Goal: Information Seeking & Learning: Learn about a topic

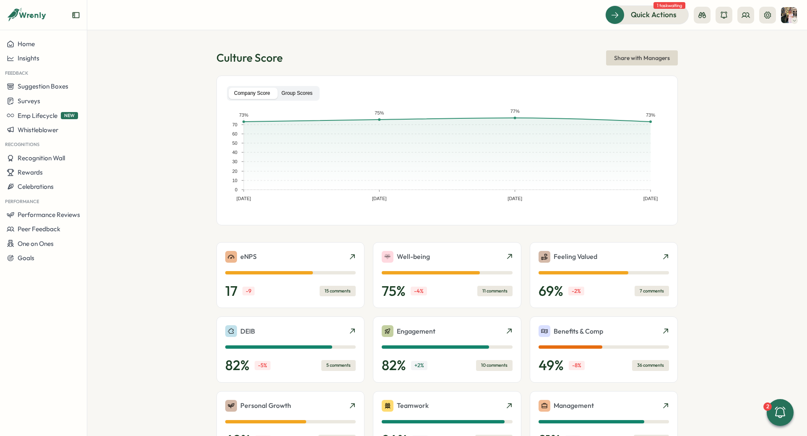
click at [299, 88] on label "Group Scores" at bounding box center [297, 93] width 42 height 11
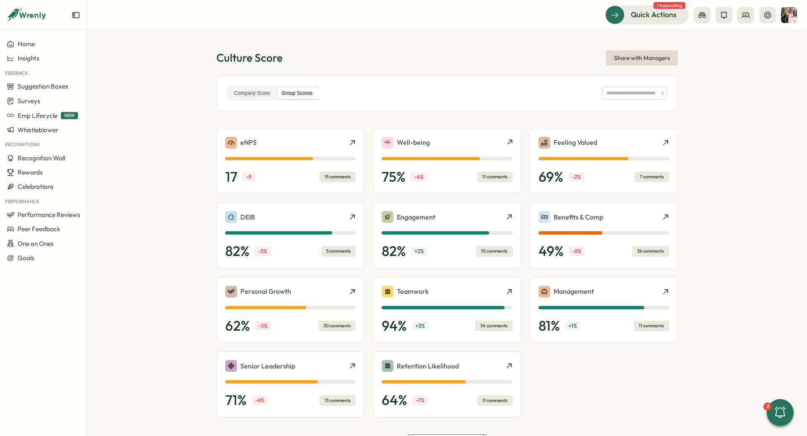
type input "**********"
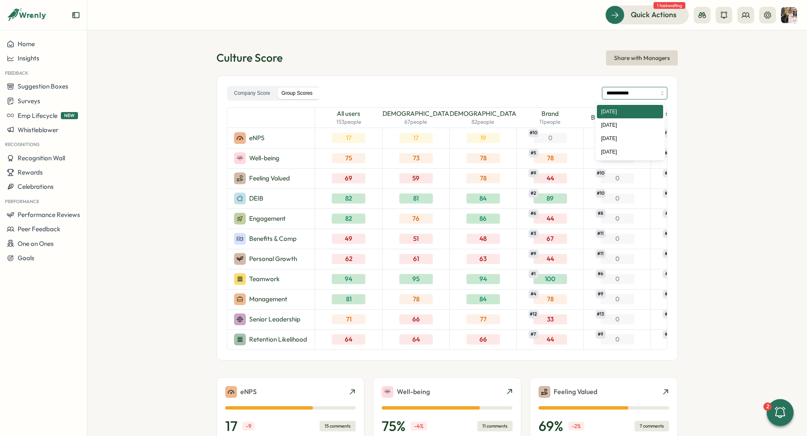
click at [608, 92] on input "**********" at bounding box center [634, 93] width 65 height 13
click at [521, 96] on div "**********" at bounding box center [447, 93] width 440 height 15
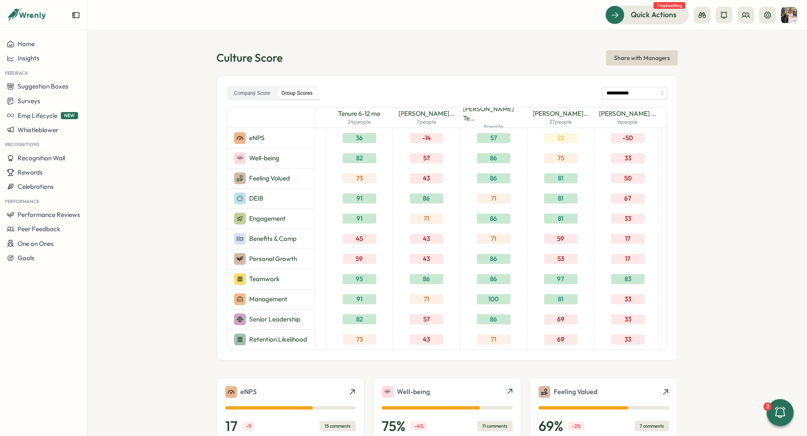
scroll to position [0, 1655]
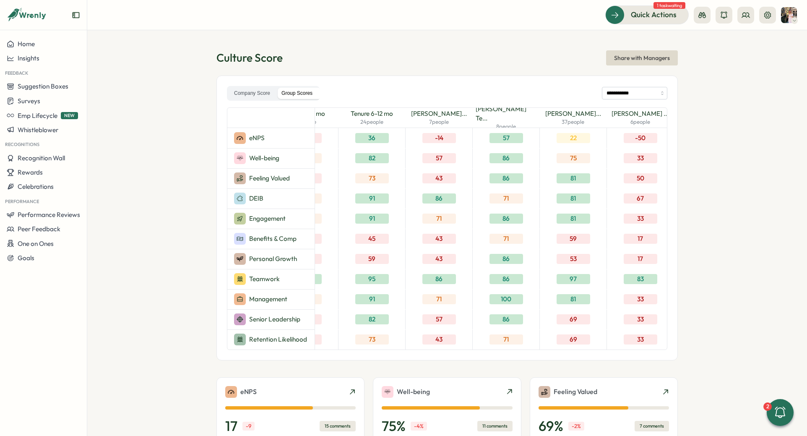
click at [414, 148] on div "57" at bounding box center [438, 158] width 67 height 20
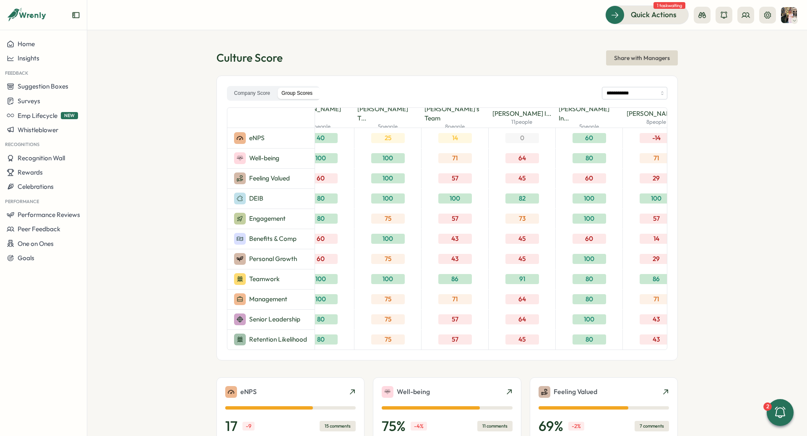
scroll to position [0, 2668]
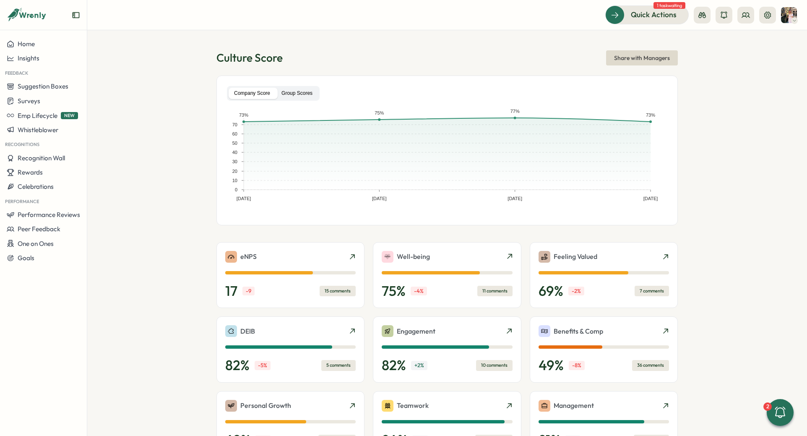
click at [313, 97] on label "Group Scores" at bounding box center [297, 93] width 42 height 11
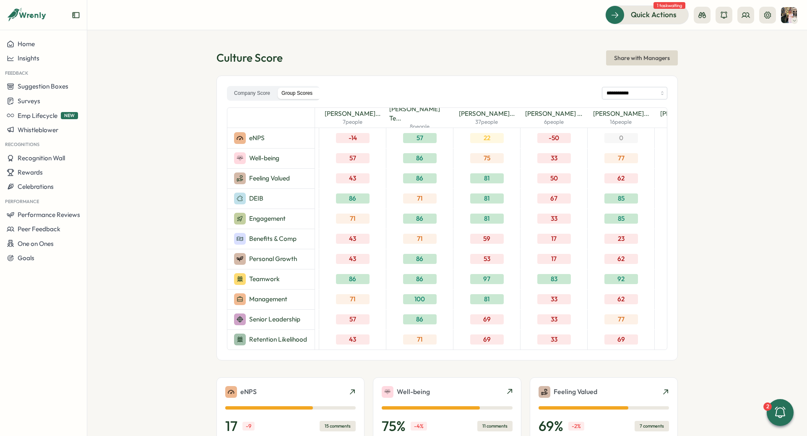
scroll to position [0, 1743]
click at [623, 94] on input "**********" at bounding box center [634, 93] width 65 height 13
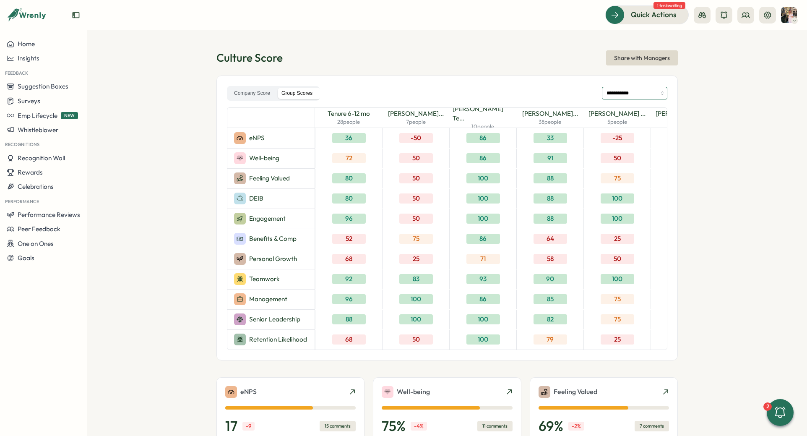
scroll to position [0, 1417]
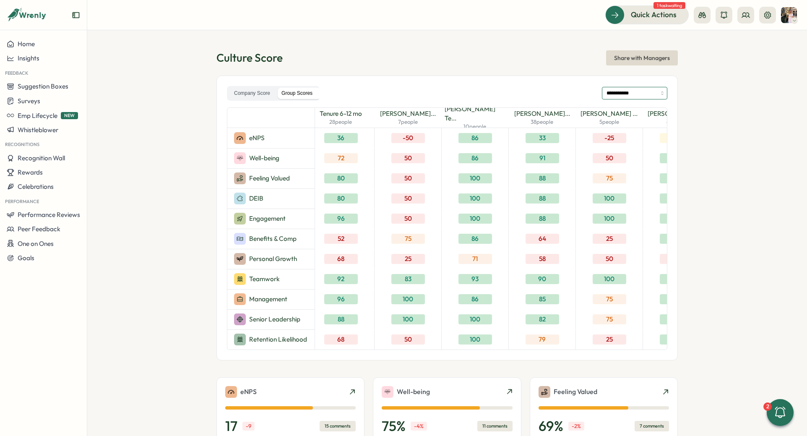
click at [621, 94] on input "**********" at bounding box center [634, 93] width 65 height 13
type input "**********"
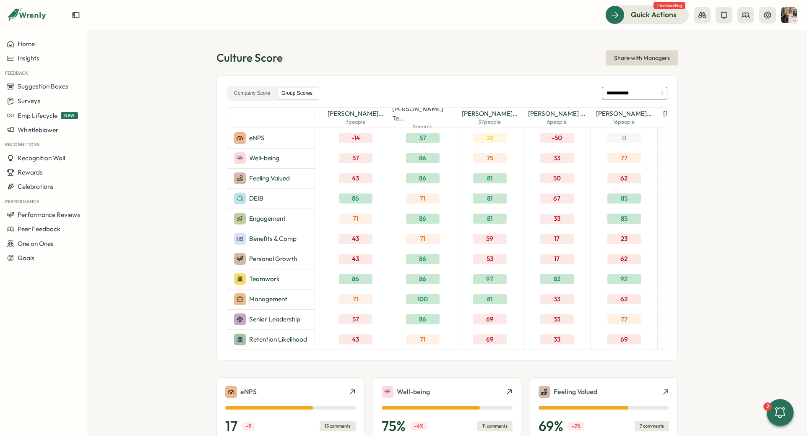
scroll to position [0, 1743]
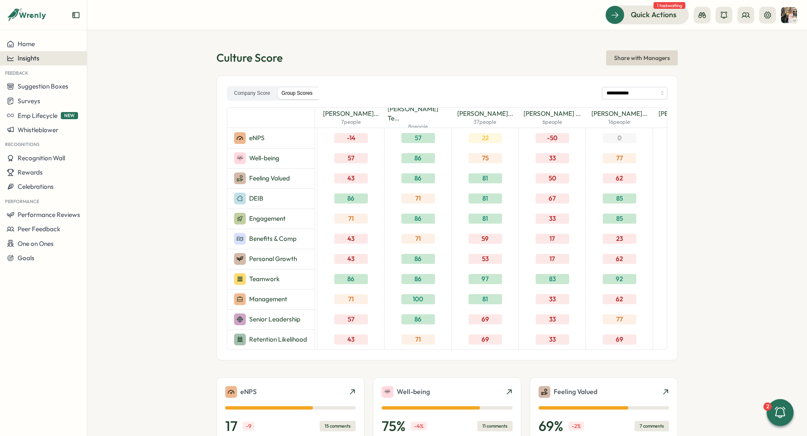
click at [27, 57] on span "Insights" at bounding box center [29, 58] width 22 height 8
click at [115, 36] on div "Culture score" at bounding box center [119, 34] width 60 height 9
click at [38, 99] on span "Surveys" at bounding box center [29, 101] width 23 height 8
click at [128, 91] on div "Insights" at bounding box center [120, 85] width 69 height 16
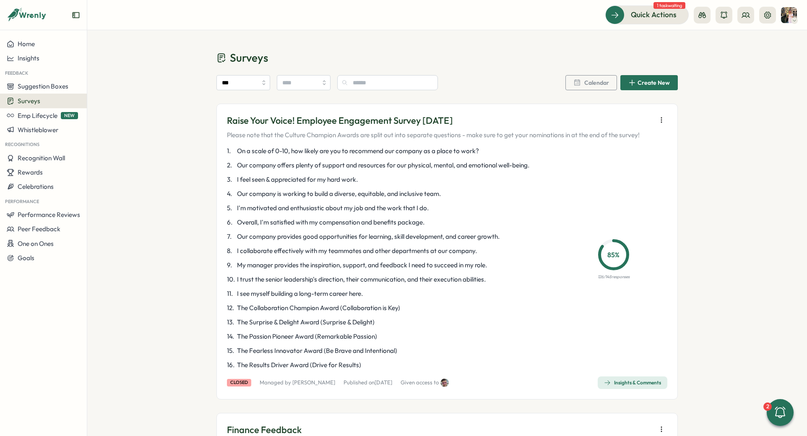
click at [616, 382] on div "Insights & Comments" at bounding box center [632, 382] width 57 height 7
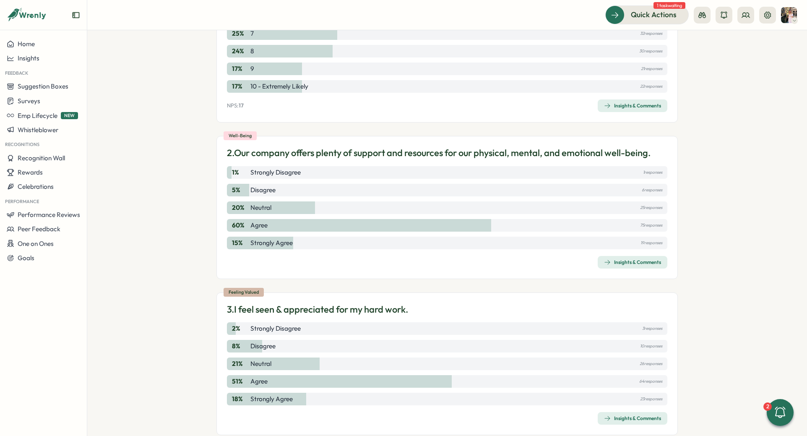
scroll to position [247, 0]
click at [641, 266] on span "Insights & Comments" at bounding box center [632, 263] width 57 height 12
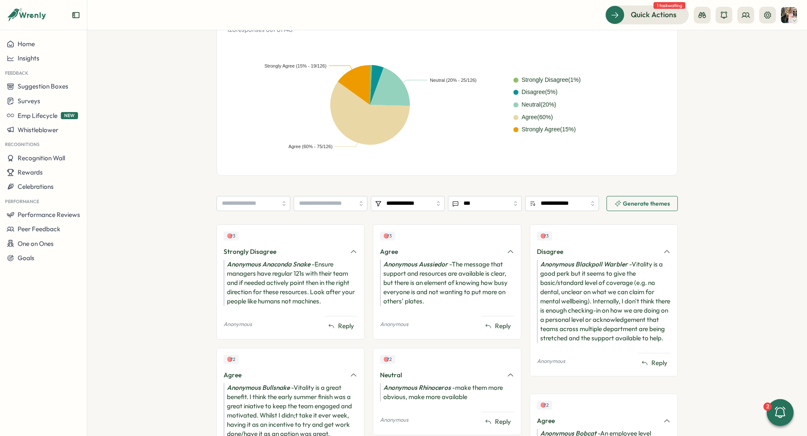
scroll to position [207, 0]
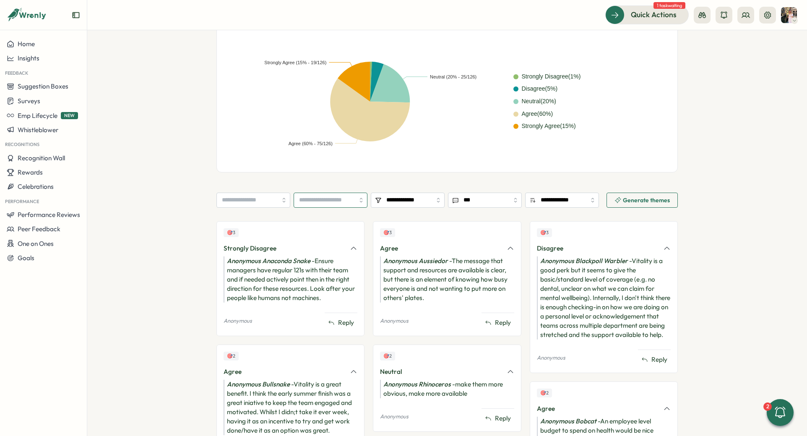
click at [299, 193] on input "search" at bounding box center [331, 200] width 74 height 15
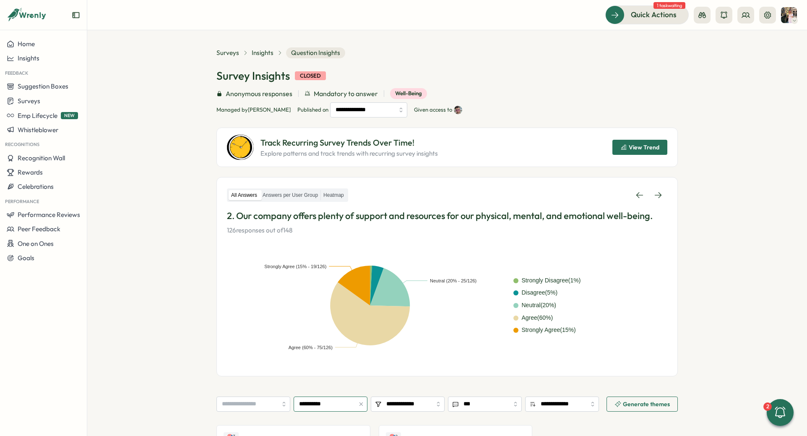
scroll to position [0, 0]
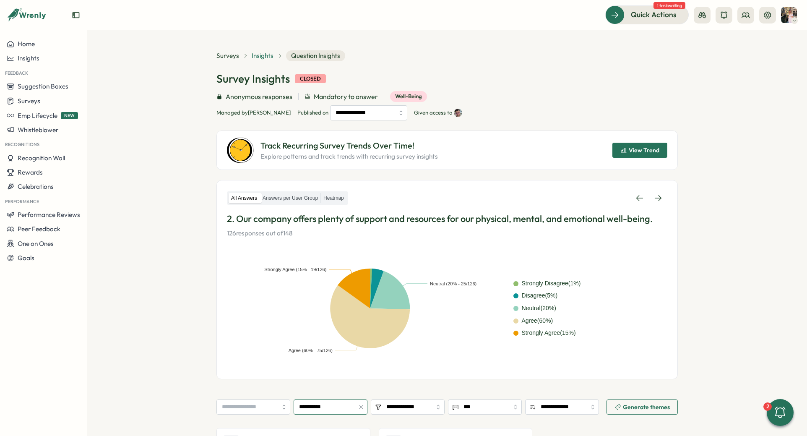
type input "**********"
click at [263, 57] on span "Insights" at bounding box center [263, 55] width 22 height 9
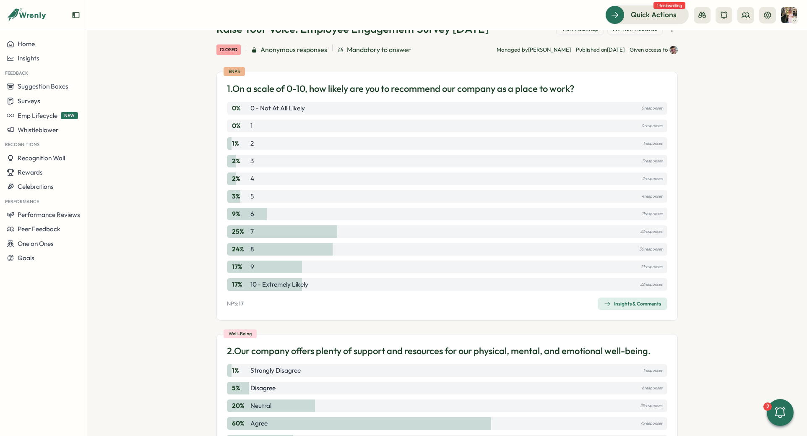
scroll to position [57, 0]
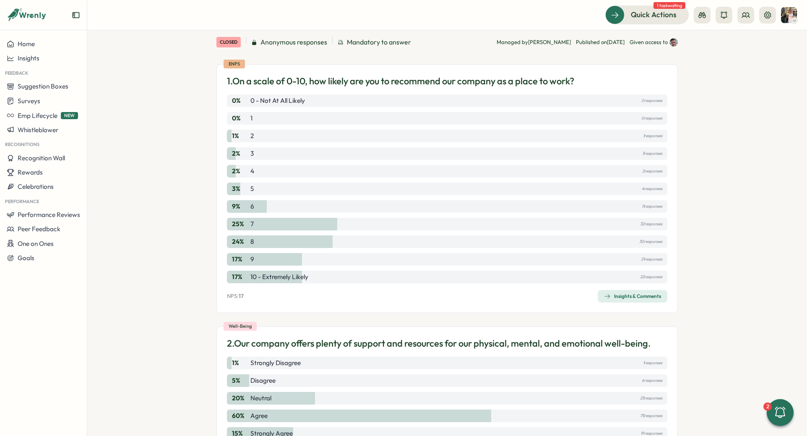
click at [624, 292] on span "Insights & Comments" at bounding box center [632, 296] width 57 height 12
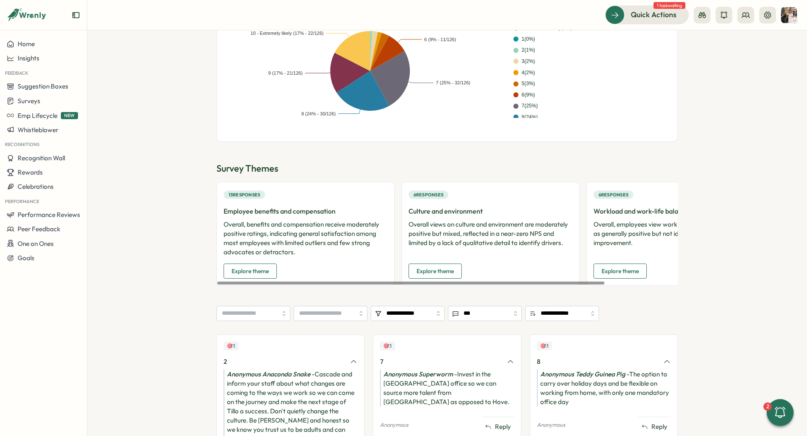
scroll to position [224, 0]
click at [317, 312] on input "search" at bounding box center [331, 312] width 74 height 15
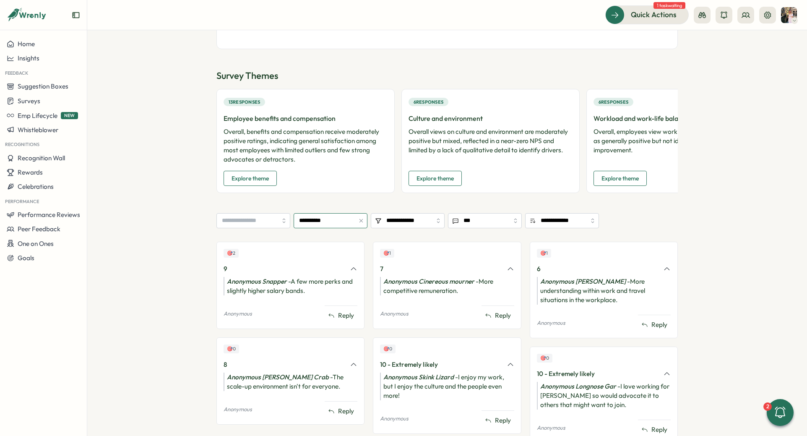
scroll to position [316, 0]
type input "**********"
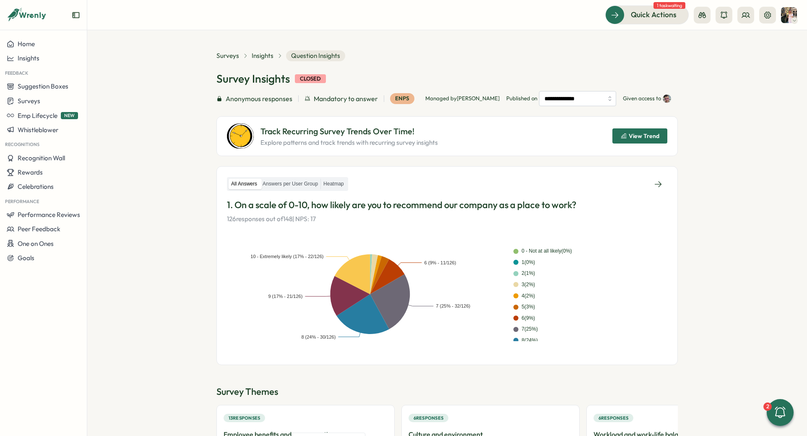
scroll to position [310, 0]
click at [260, 55] on span "Insights" at bounding box center [263, 55] width 22 height 9
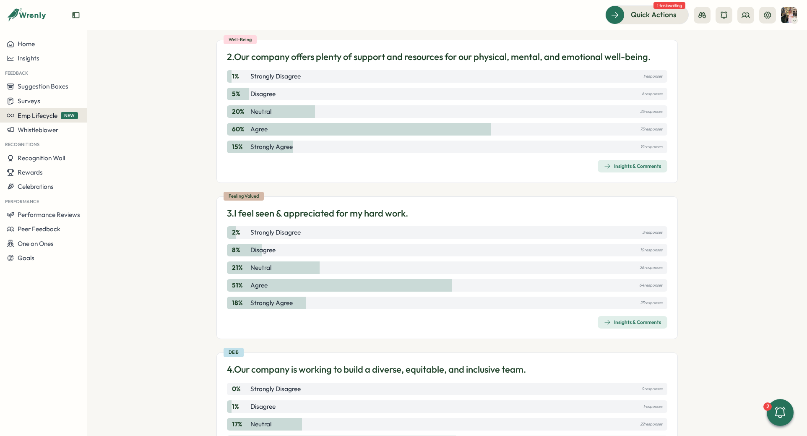
scroll to position [399, 0]
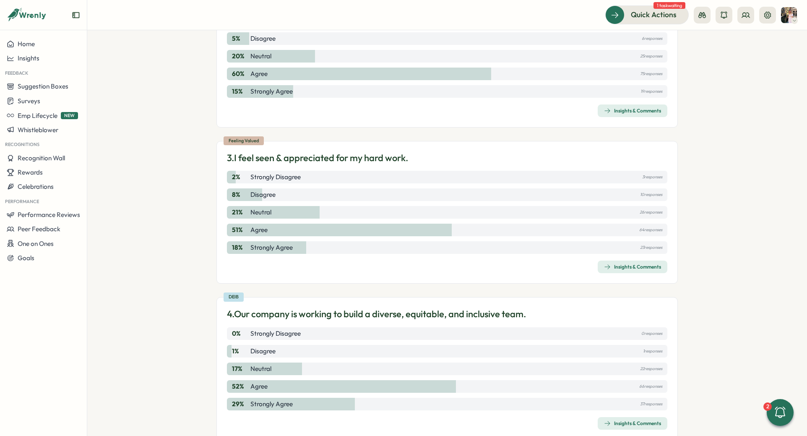
click at [639, 267] on div "Insights & Comments" at bounding box center [632, 266] width 57 height 7
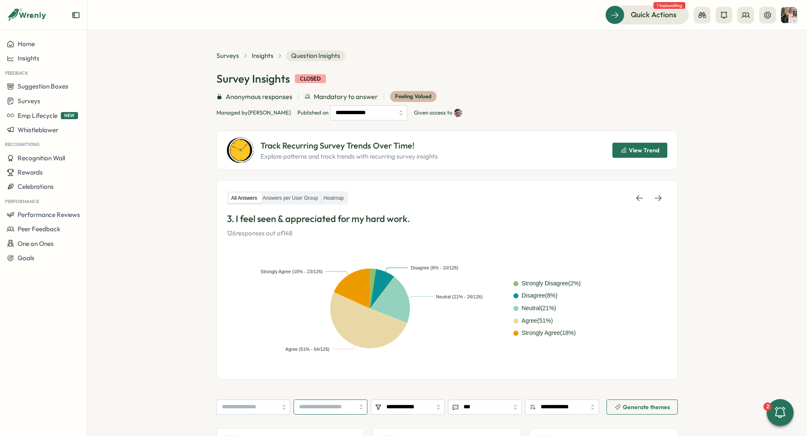
click at [307, 404] on input "search" at bounding box center [331, 406] width 74 height 15
type input "**********"
click at [265, 54] on span "Insights" at bounding box center [263, 55] width 22 height 9
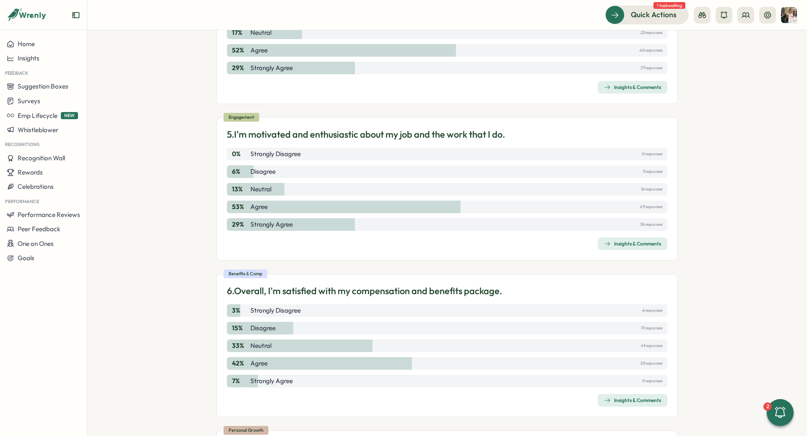
scroll to position [742, 0]
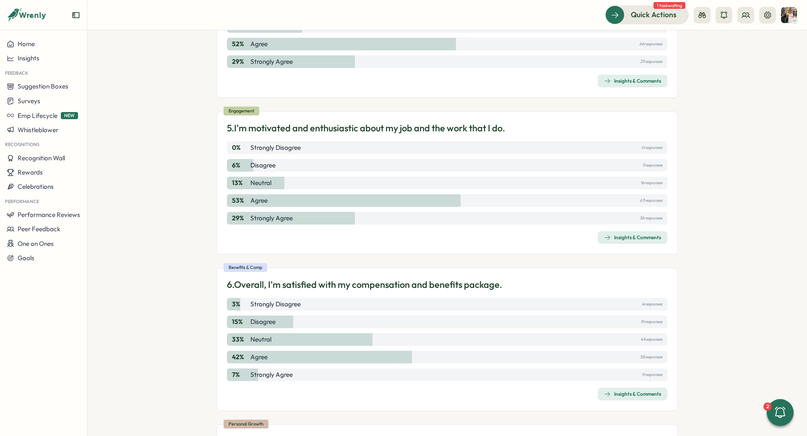
click at [610, 235] on div "Insights & Comments" at bounding box center [632, 237] width 57 height 7
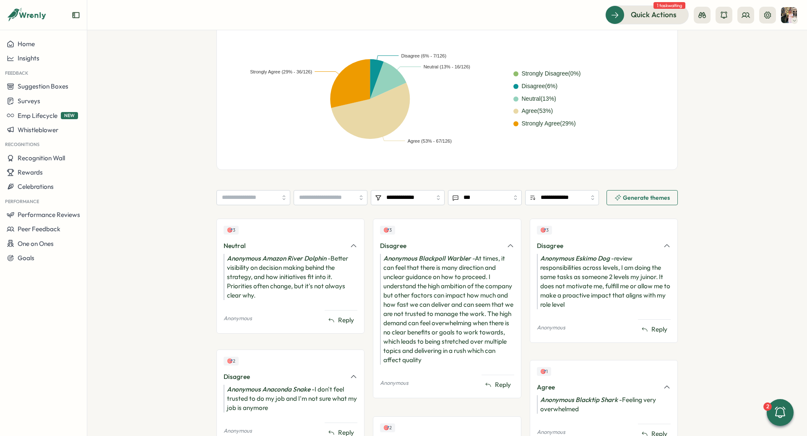
scroll to position [211, 0]
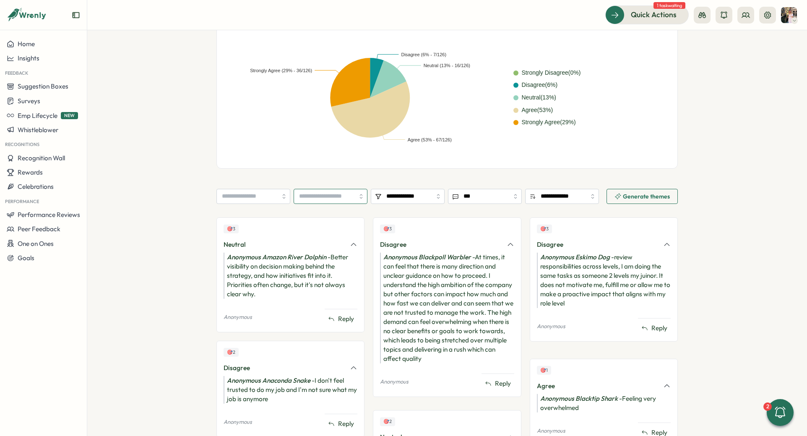
click at [328, 200] on input "search" at bounding box center [331, 196] width 74 height 15
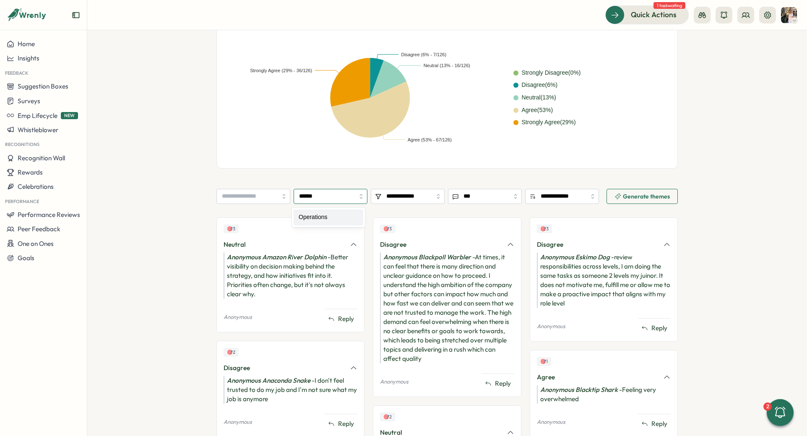
type input "**********"
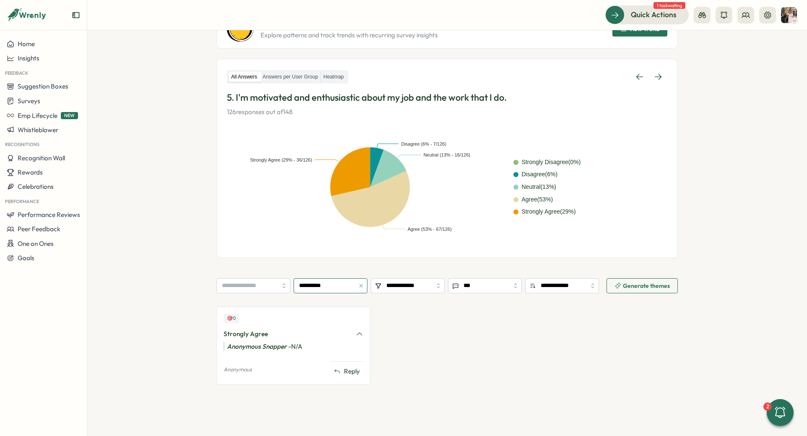
scroll to position [0, 0]
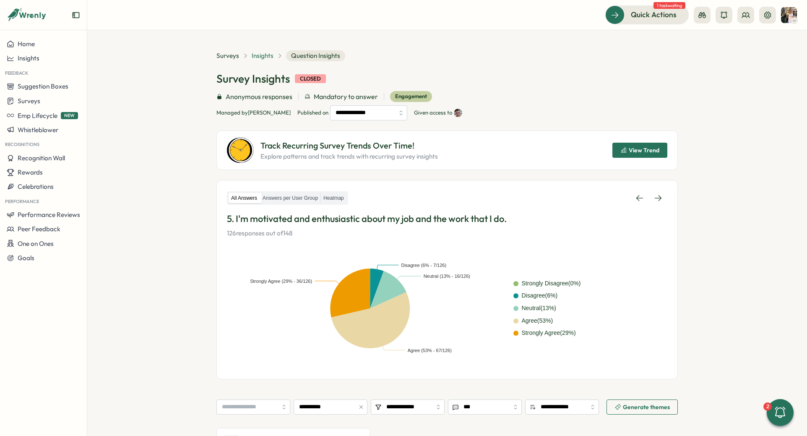
click at [266, 52] on span "Insights" at bounding box center [263, 55] width 22 height 9
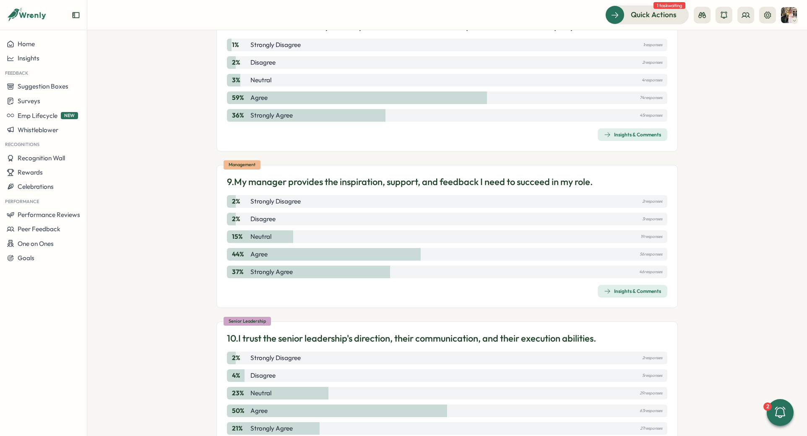
scroll to position [1335, 0]
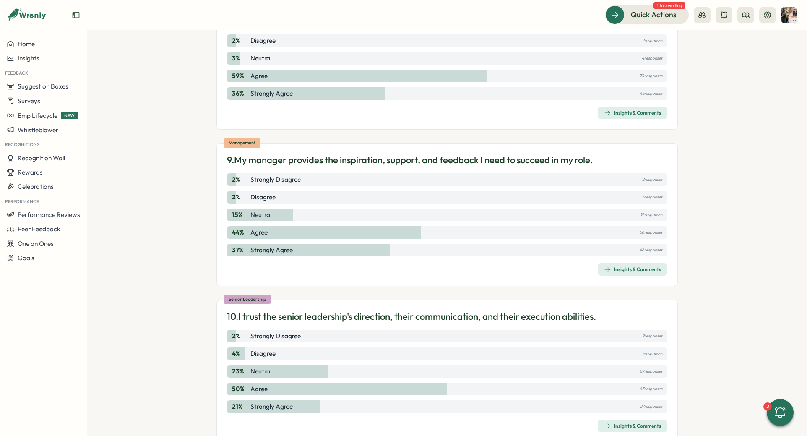
click at [618, 274] on span "Insights & Comments" at bounding box center [632, 269] width 57 height 12
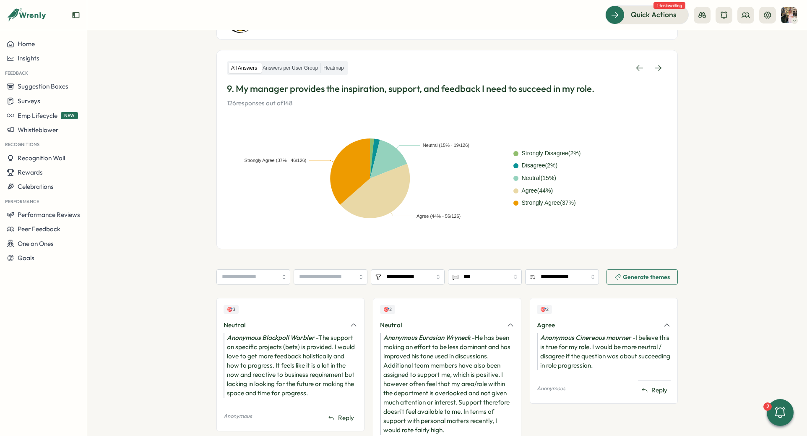
scroll to position [133, 0]
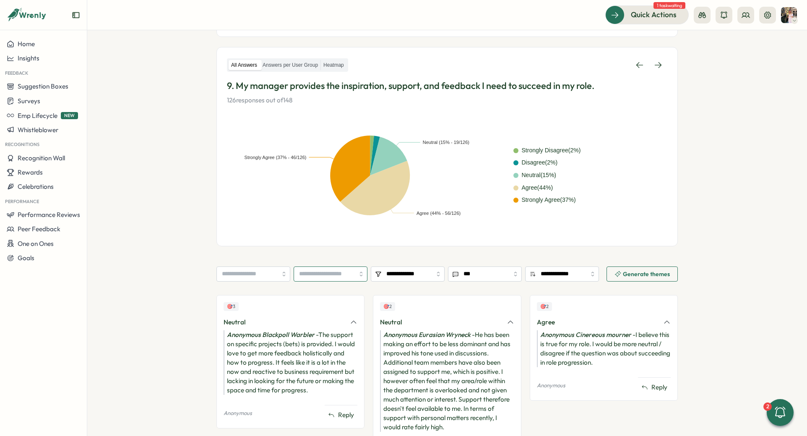
click at [311, 277] on input "search" at bounding box center [331, 273] width 74 height 15
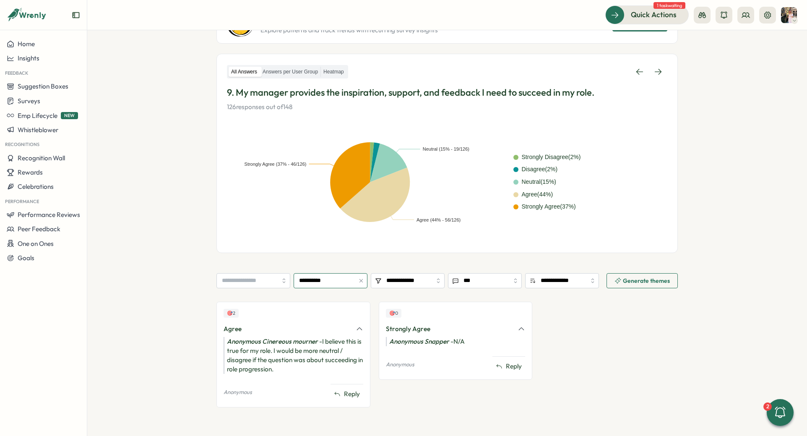
scroll to position [0, 0]
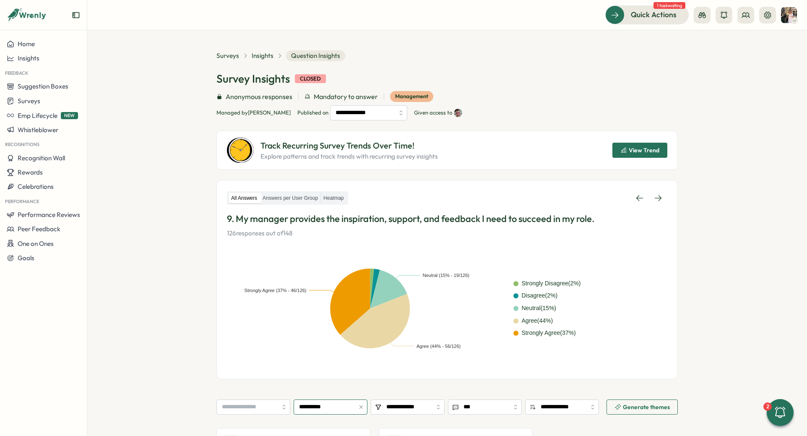
type input "**********"
click at [263, 61] on div "Surveys Insights Question Insights" at bounding box center [280, 55] width 129 height 11
click at [263, 55] on span "Insights" at bounding box center [263, 55] width 22 height 9
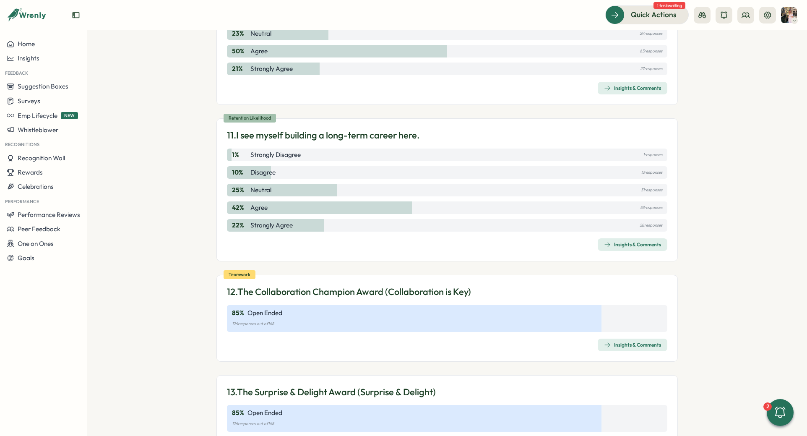
scroll to position [1683, 0]
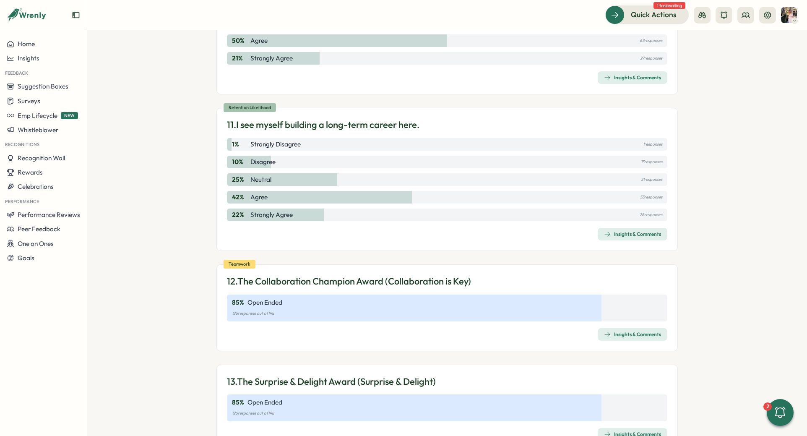
click at [632, 235] on div "Insights & Comments" at bounding box center [632, 234] width 57 height 7
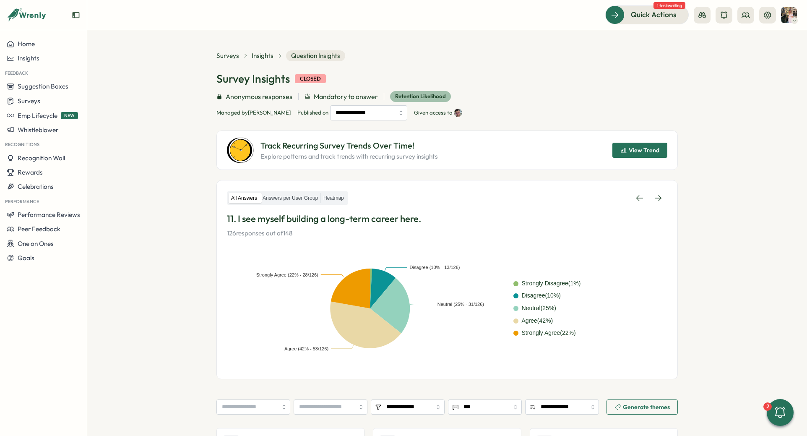
click at [321, 352] on rect at bounding box center [370, 308] width 287 height 101
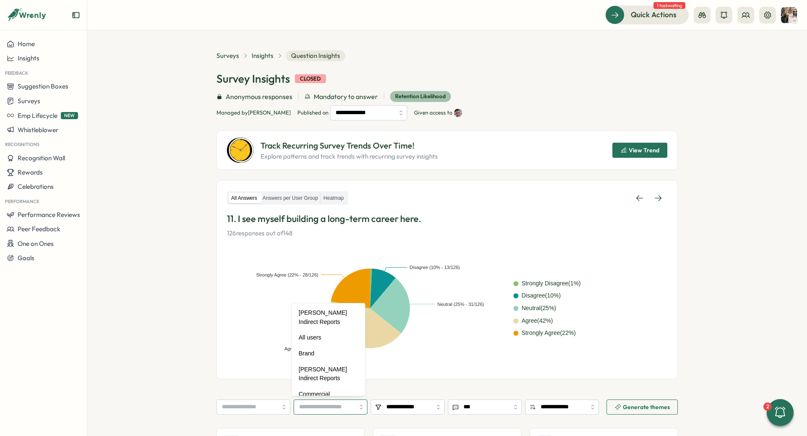
click at [321, 404] on input "search" at bounding box center [331, 406] width 74 height 15
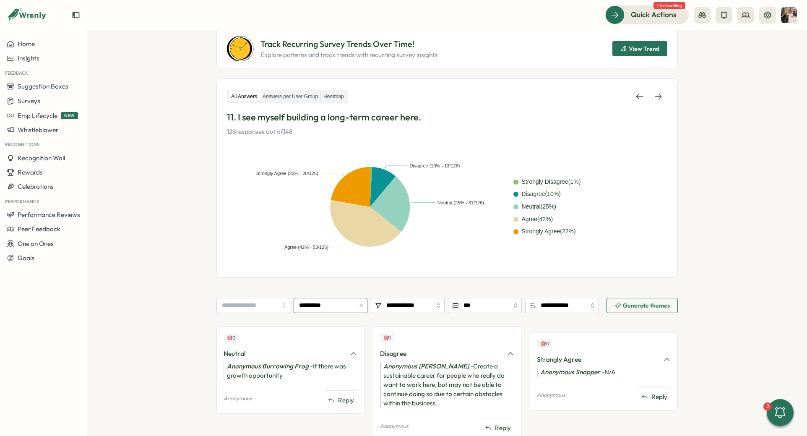
scroll to position [135, 0]
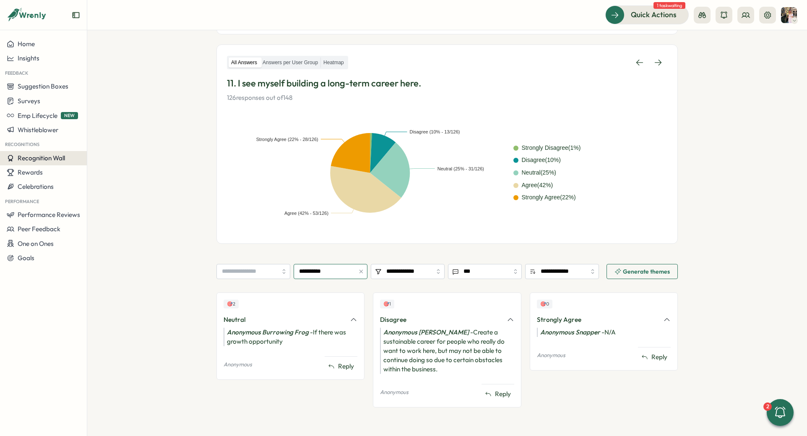
type input "**********"
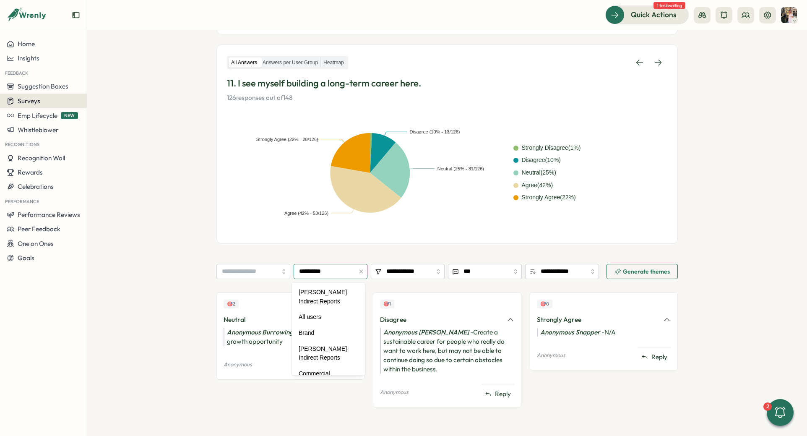
scroll to position [310, 0]
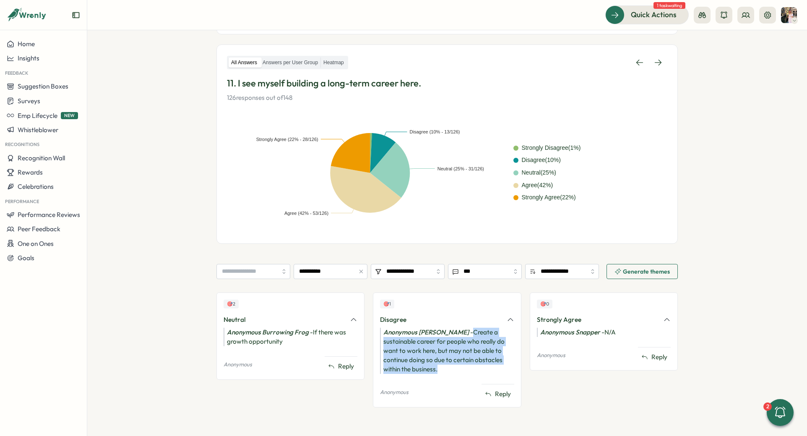
drag, startPoint x: 440, startPoint y: 370, endPoint x: 468, endPoint y: 333, distance: 46.7
click at [468, 333] on div "Anonymous [PERSON_NAME] - Create a sustainable career for people who really do …" at bounding box center [447, 351] width 134 height 46
copy div "Create a sustainable career for people who really do want to work here, but may…"
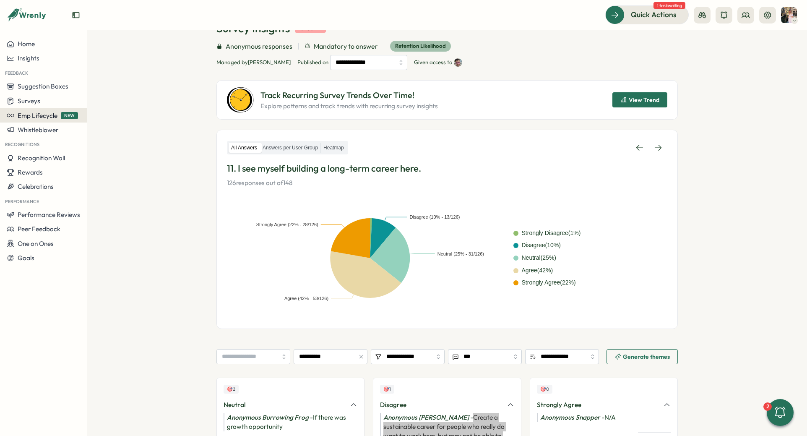
scroll to position [0, 0]
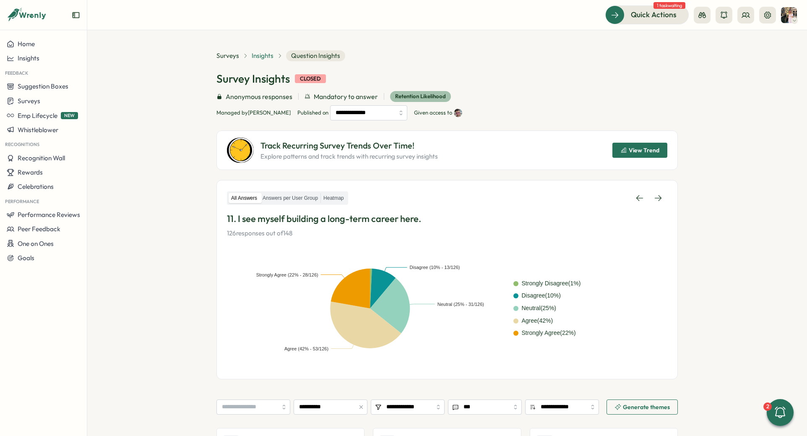
click at [268, 55] on span "Insights" at bounding box center [263, 55] width 22 height 9
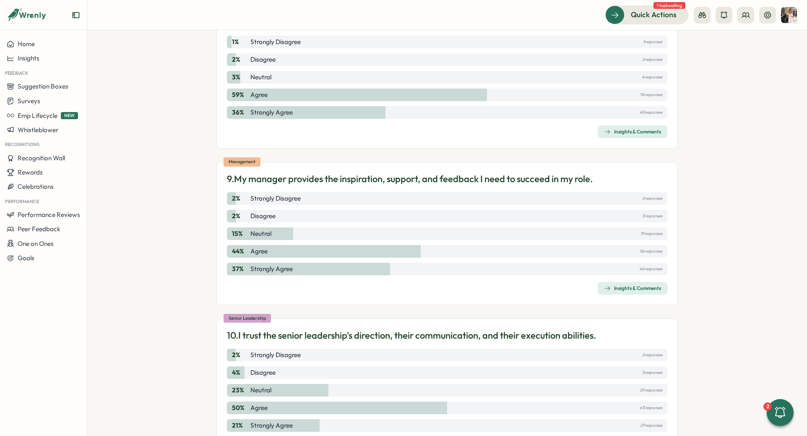
scroll to position [1455, 0]
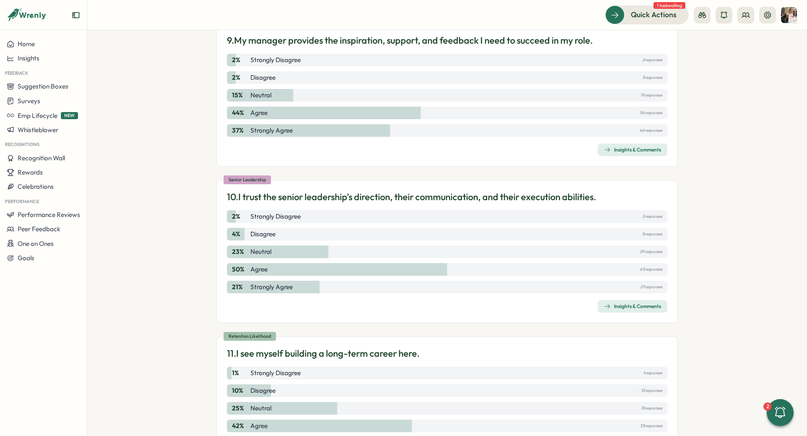
click at [605, 307] on icon "button" at bounding box center [607, 306] width 7 height 7
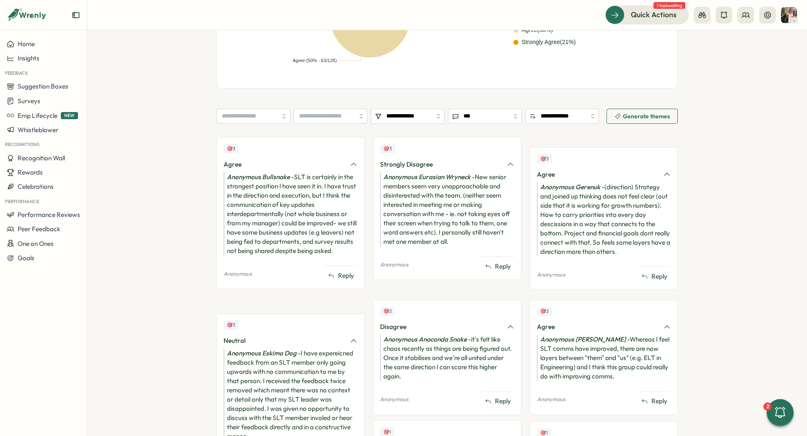
scroll to position [291, 0]
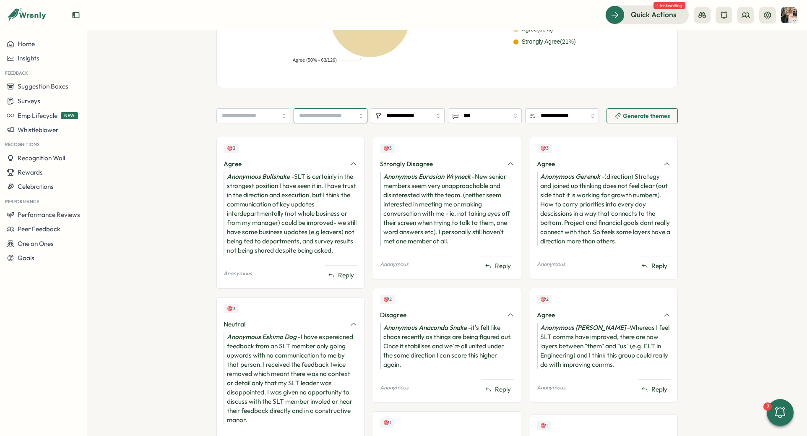
click at [315, 117] on input "search" at bounding box center [331, 115] width 74 height 15
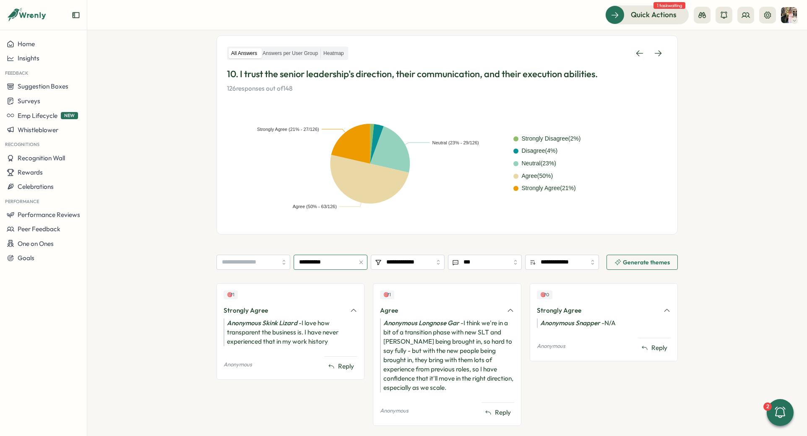
scroll to position [0, 0]
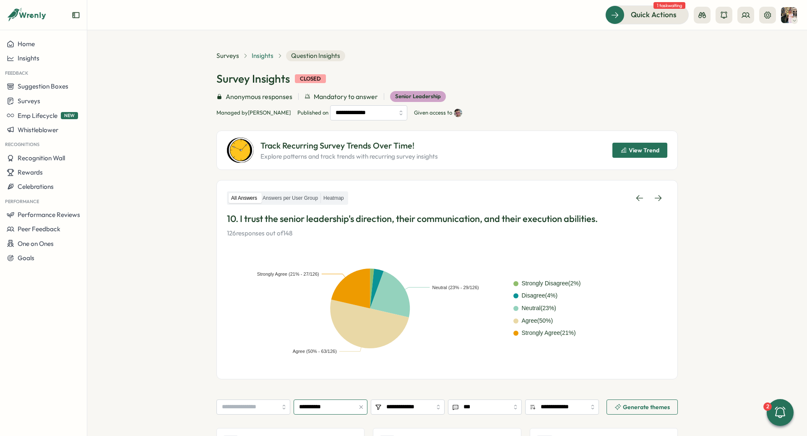
type input "**********"
click at [265, 55] on span "Insights" at bounding box center [263, 55] width 22 height 9
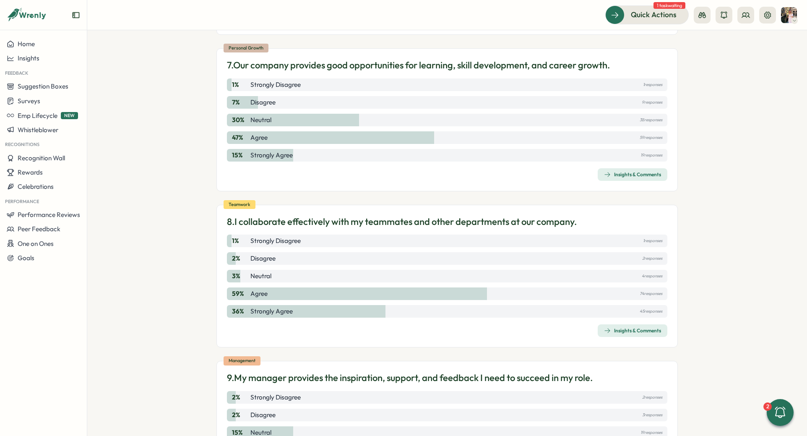
scroll to position [1120, 0]
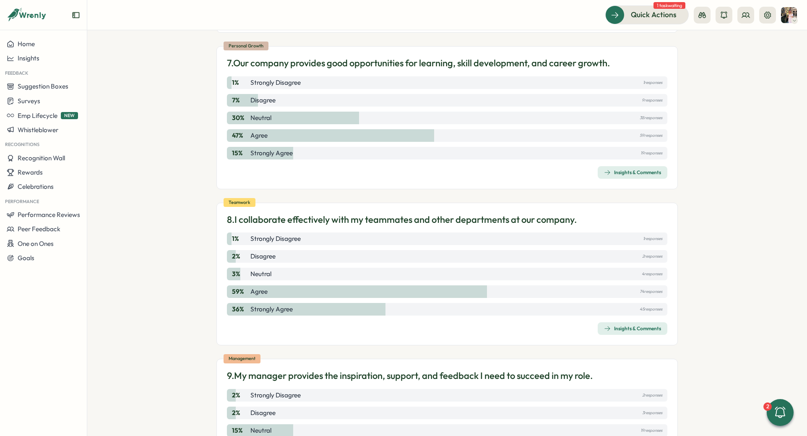
click at [623, 177] on span "Insights & Comments" at bounding box center [632, 173] width 57 height 12
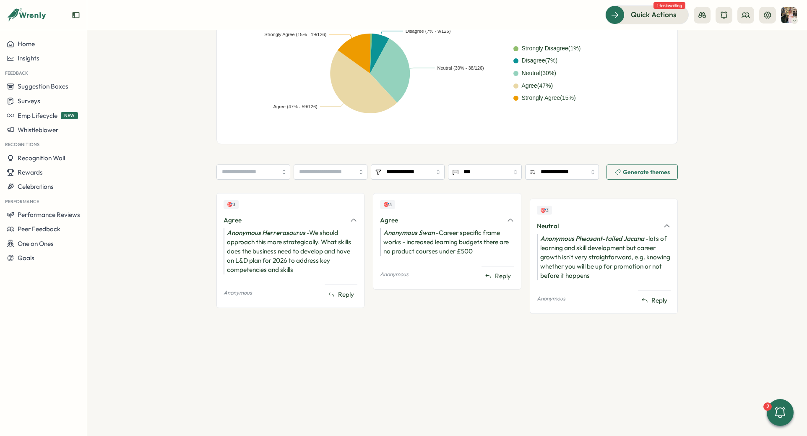
scroll to position [234, 0]
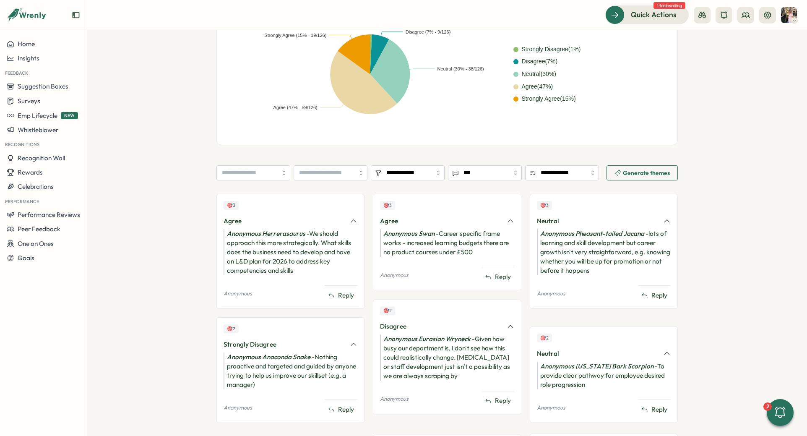
click at [335, 163] on div "**********" at bounding box center [446, 352] width 461 height 1072
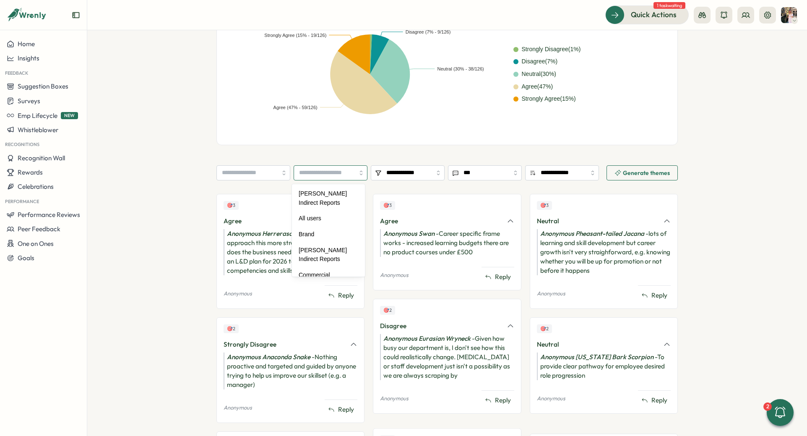
click at [335, 169] on input "search" at bounding box center [331, 172] width 74 height 15
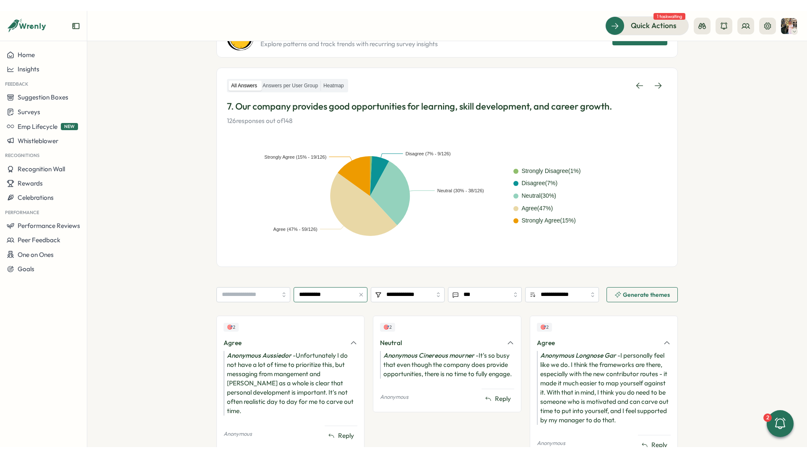
scroll to position [0, 0]
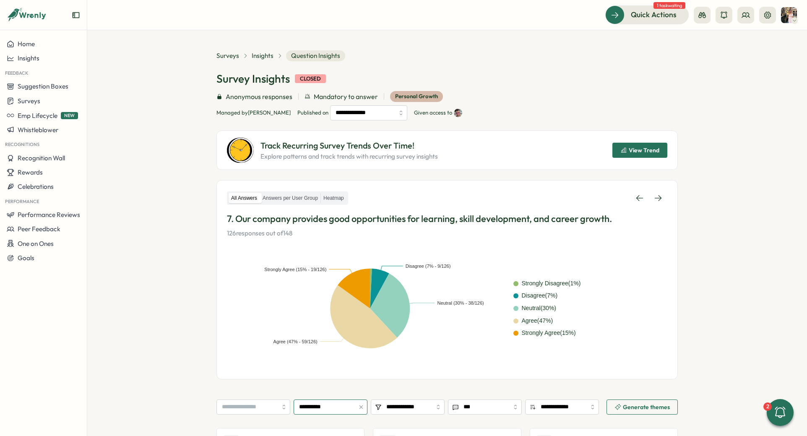
type input "**********"
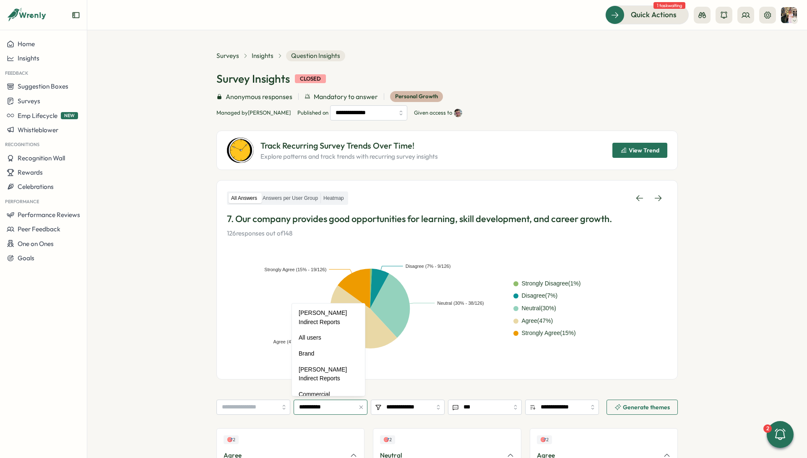
scroll to position [310, 0]
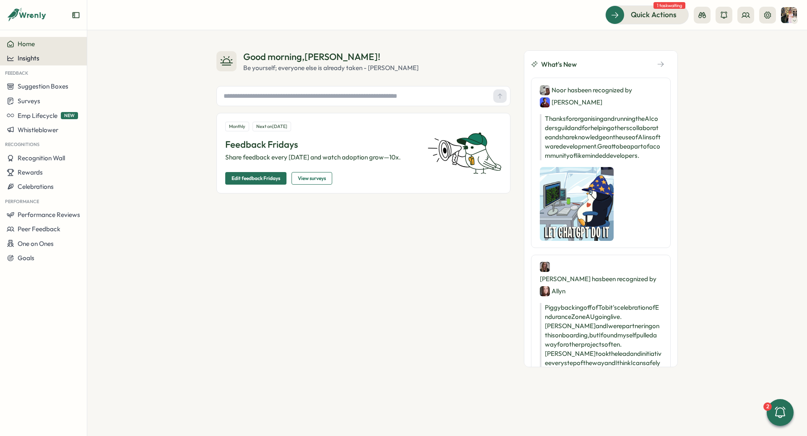
click at [25, 60] on span "Insights" at bounding box center [29, 58] width 22 height 8
click at [99, 50] on div "Surveys" at bounding box center [119, 50] width 60 height 9
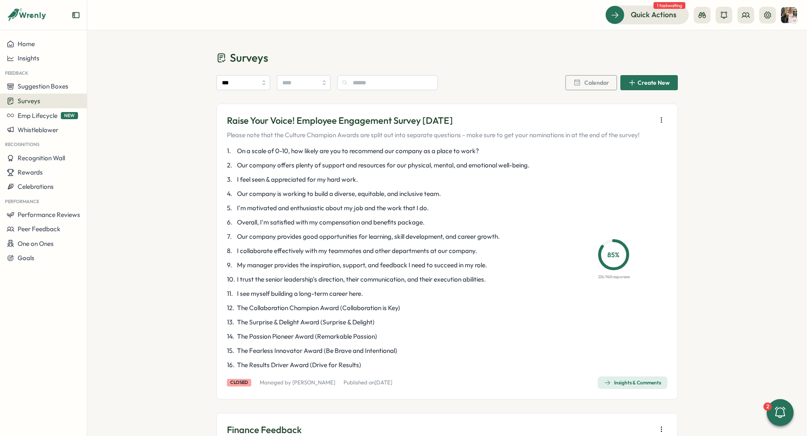
click at [640, 374] on div "Raise Your Voice! Employee Engagement Survey August 2025 Please note that the C…" at bounding box center [446, 252] width 461 height 296
click at [637, 380] on div "Insights & Comments" at bounding box center [632, 382] width 57 height 7
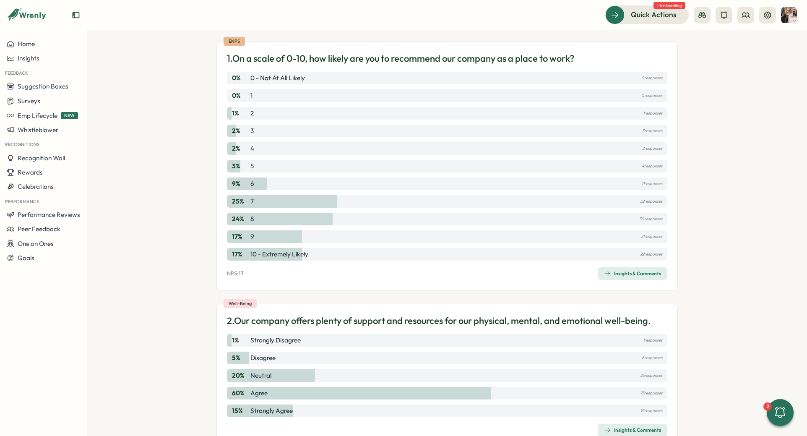
scroll to position [82, 0]
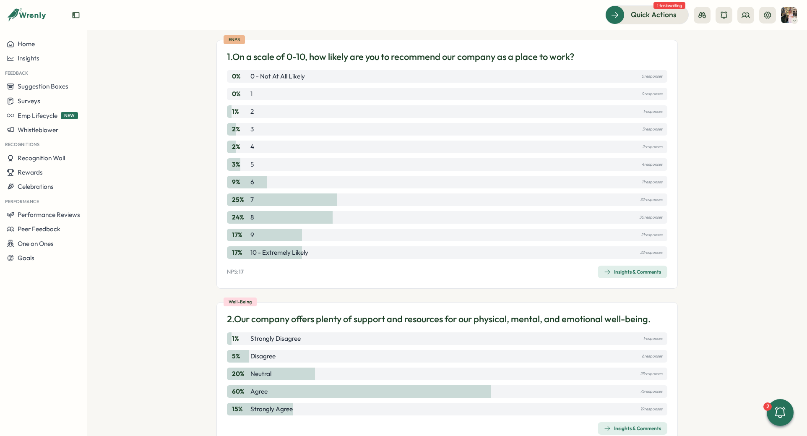
click at [633, 271] on div "Insights & Comments" at bounding box center [632, 271] width 57 height 7
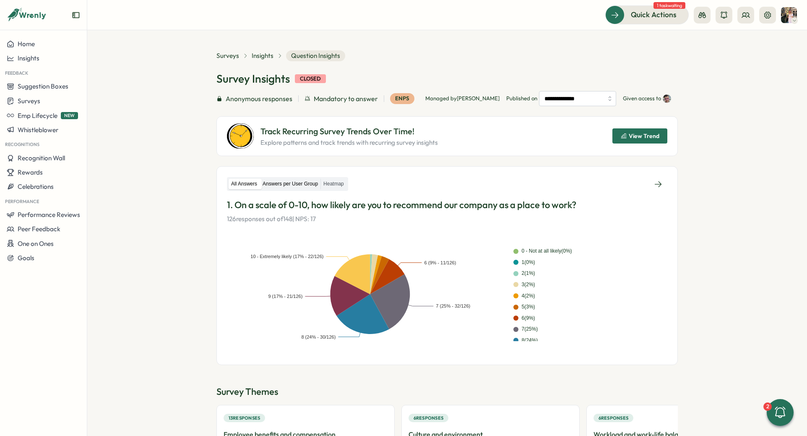
click at [305, 182] on label "Answers per User Group" at bounding box center [290, 184] width 60 height 10
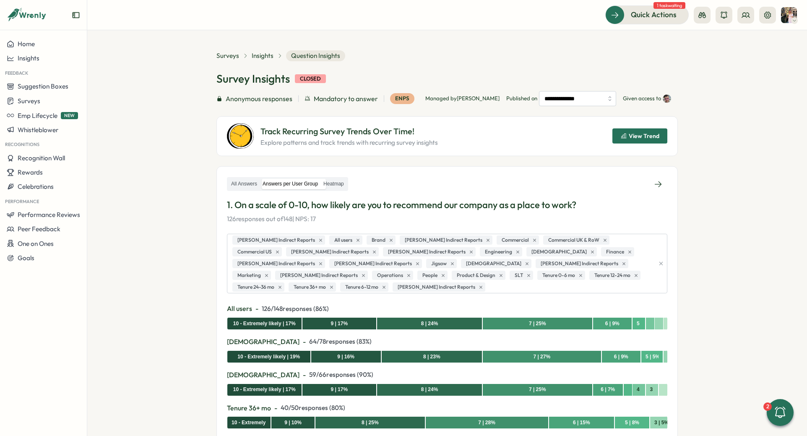
click at [658, 265] on icon "button" at bounding box center [661, 264] width 6 height 6
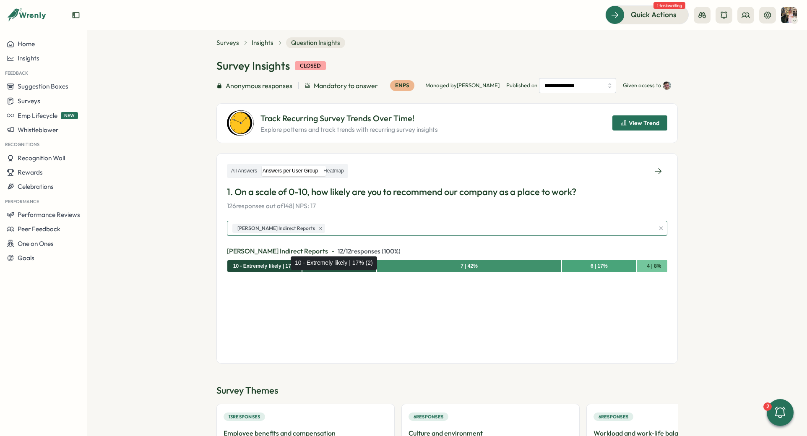
scroll to position [9, 0]
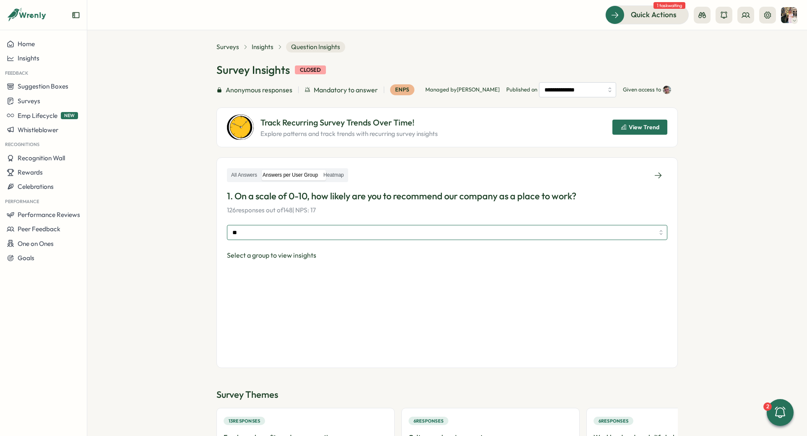
type input "*"
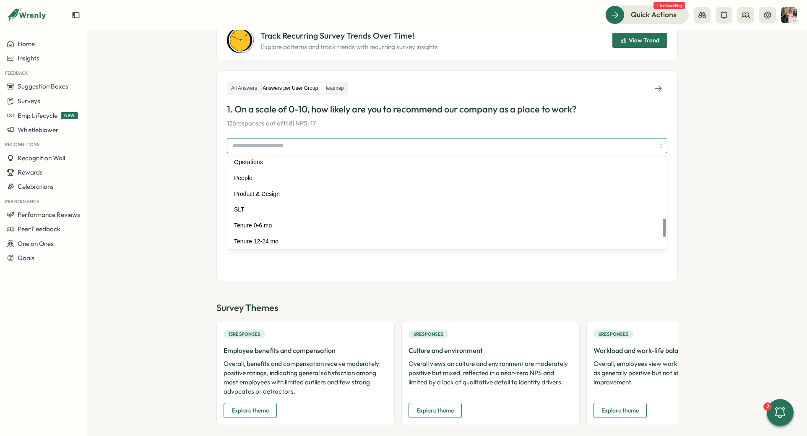
scroll to position [289, 0]
